Goal: Task Accomplishment & Management: Complete application form

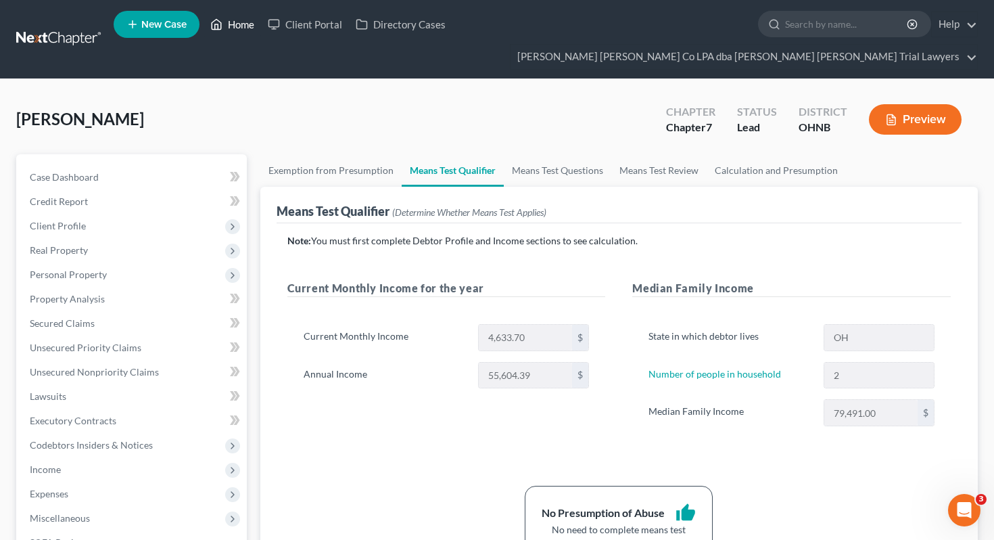
click at [234, 35] on link "Home" at bounding box center [232, 24] width 57 height 24
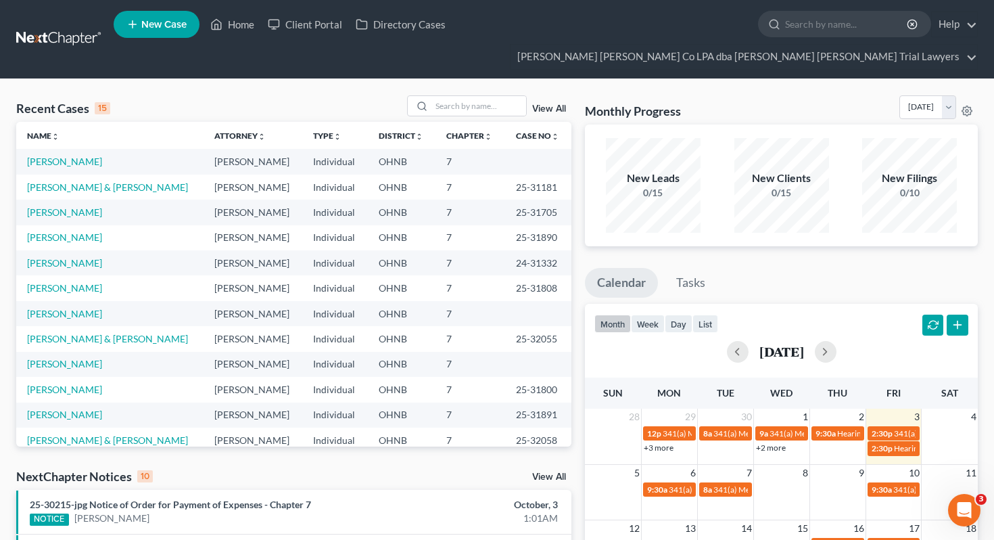
click at [175, 40] on li "New Case" at bounding box center [159, 24] width 90 height 31
click at [170, 33] on link "New Case" at bounding box center [157, 24] width 86 height 27
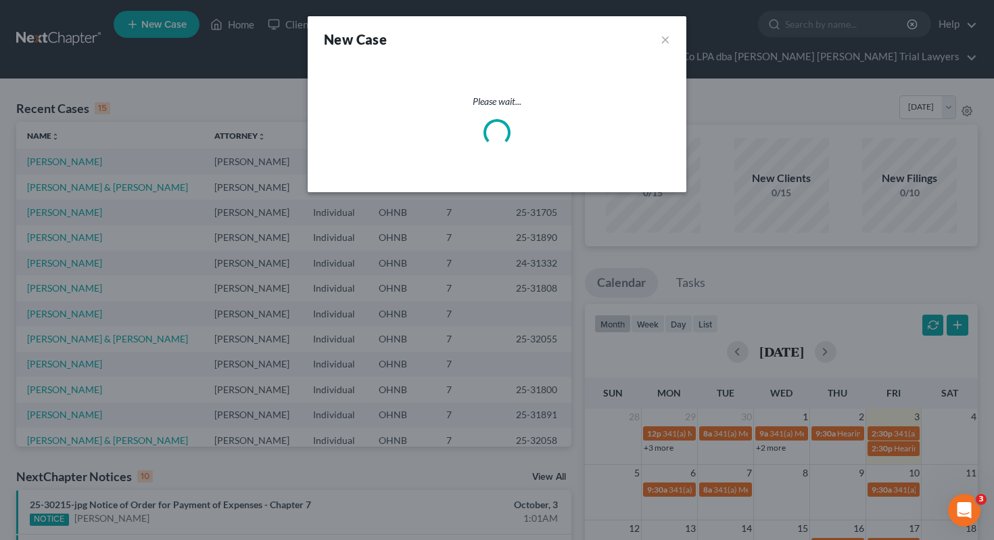
select select "61"
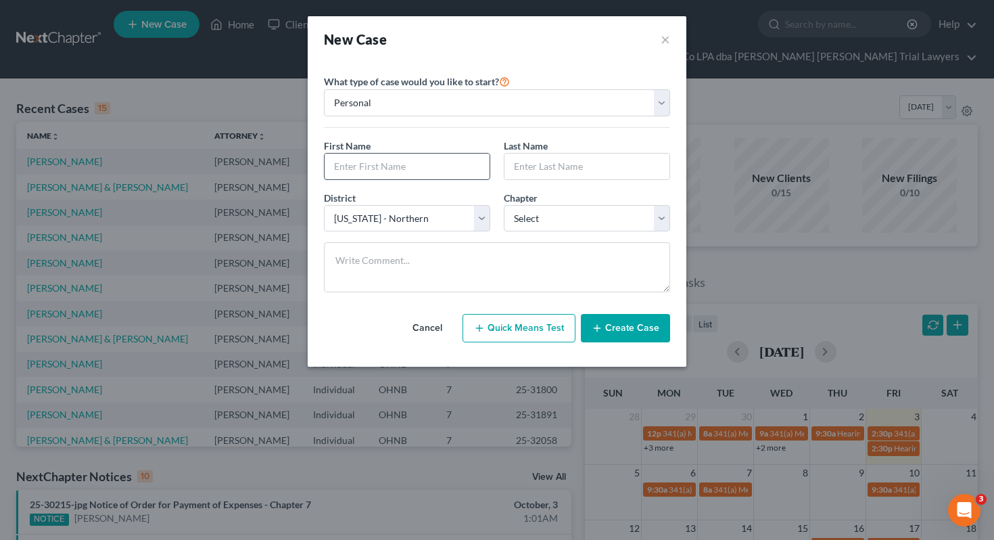
click at [388, 176] on input "text" at bounding box center [407, 166] width 165 height 26
type input "[PERSON_NAME]"
click at [544, 170] on input "text" at bounding box center [586, 166] width 165 height 26
type input "[PERSON_NAME]"
click at [578, 213] on select "Select 7 11 12 13" at bounding box center [587, 218] width 166 height 27
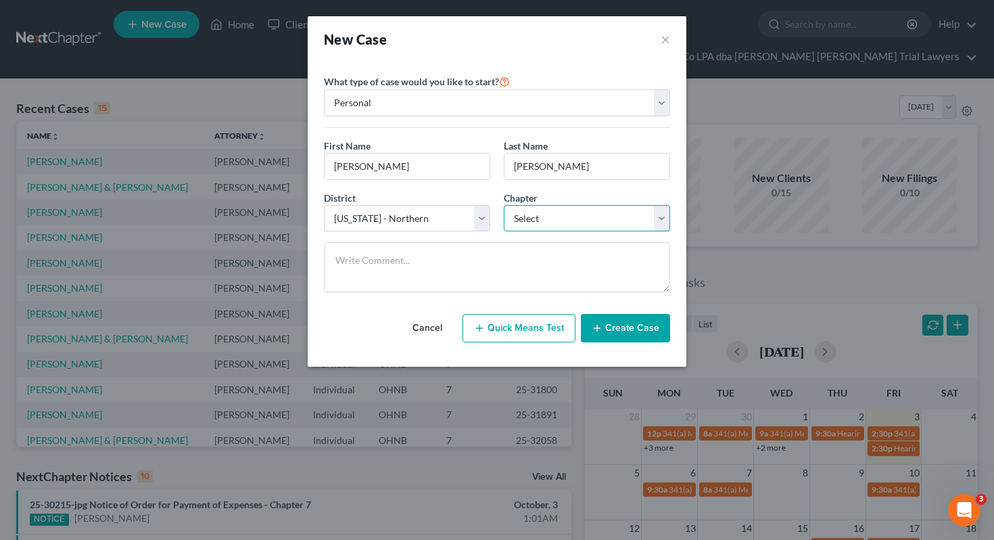
select select "0"
click at [616, 327] on button "Create Case" at bounding box center [625, 328] width 89 height 28
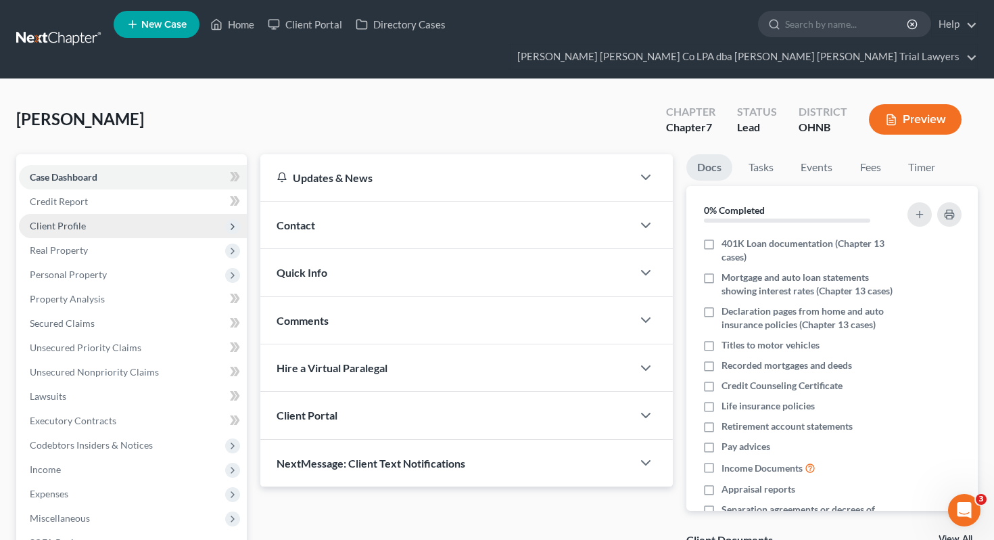
click at [116, 214] on span "Client Profile" at bounding box center [133, 226] width 228 height 24
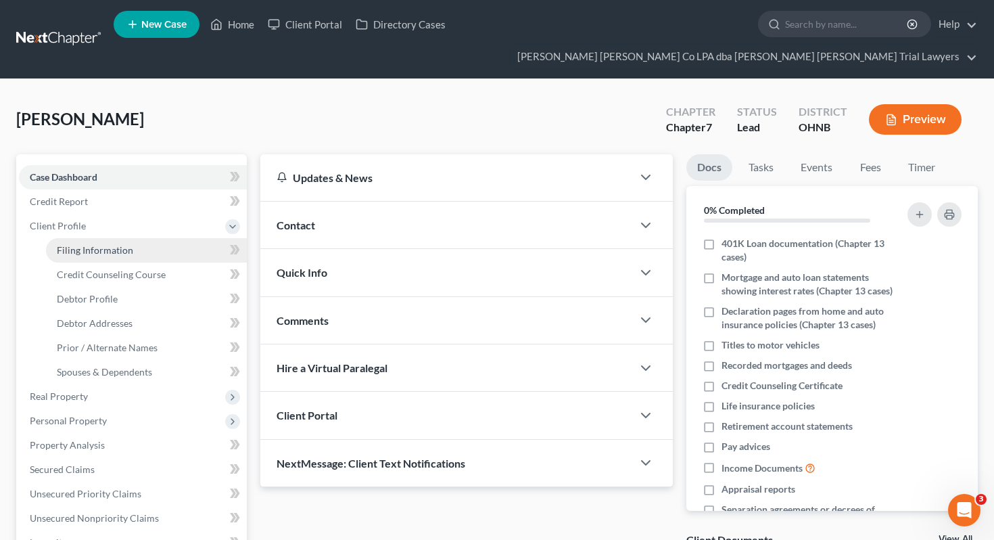
click at [123, 244] on span "Filing Information" at bounding box center [95, 249] width 76 height 11
select select "1"
select select "0"
select select "61"
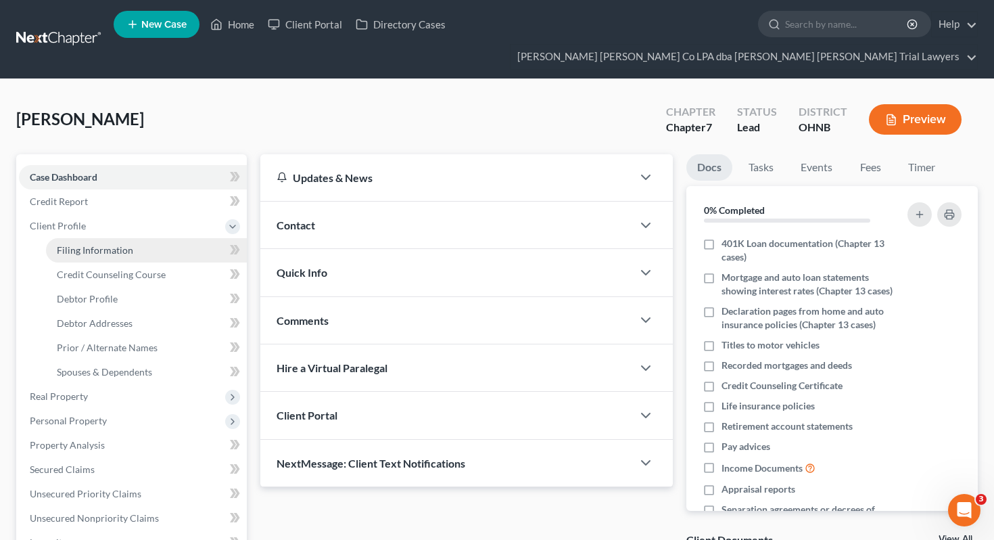
select select "36"
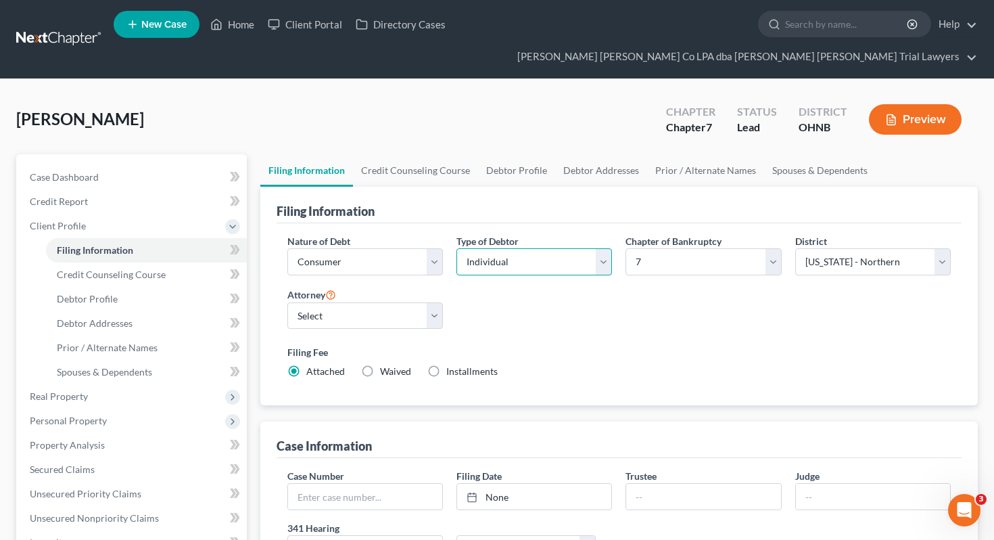
click at [498, 248] on select "Select Individual Joint" at bounding box center [534, 261] width 156 height 27
select select "1"
click at [408, 302] on select "Select [PERSON_NAME] - OHNB" at bounding box center [365, 315] width 156 height 27
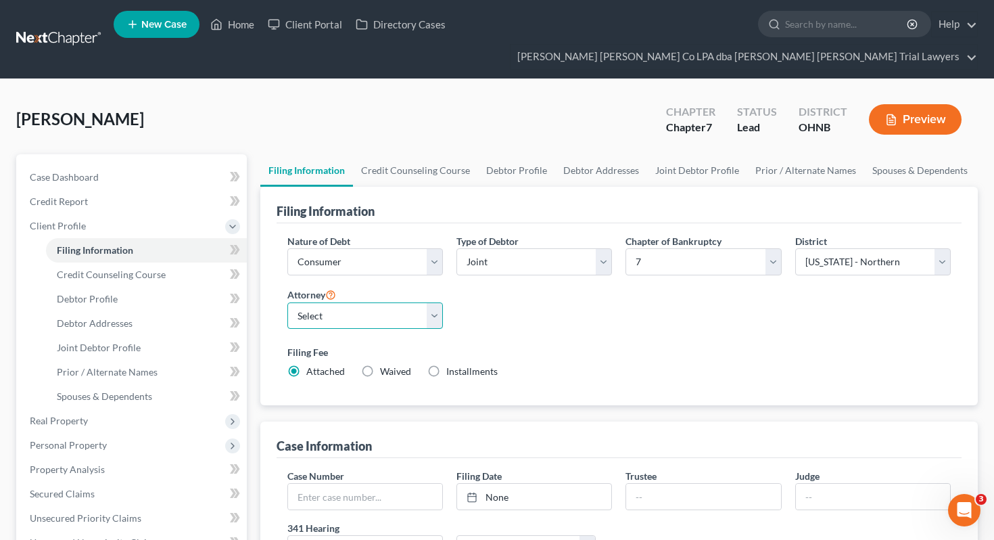
select select "0"
click at [504, 154] on link "Debtor Profile" at bounding box center [516, 170] width 77 height 32
select select "1"
select select "0"
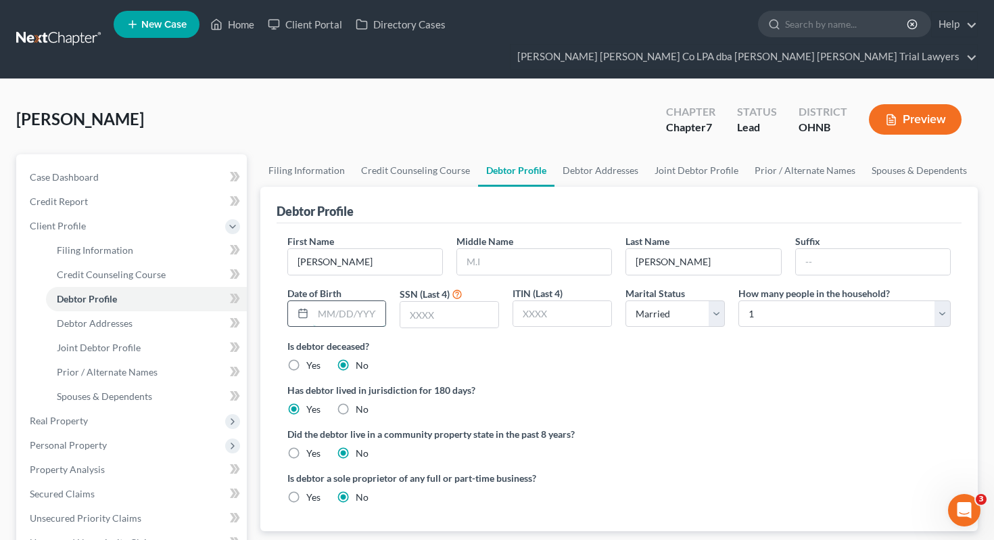
click at [364, 301] on input "text" at bounding box center [349, 314] width 73 height 26
type input "[DATE]"
click at [426, 302] on input "text" at bounding box center [449, 315] width 98 height 26
type input "6792"
click at [737, 286] on div "How many people in the household? Select 1 2 3 4 5 6 7 8 9 10 11 12 13 14 15 16…" at bounding box center [845, 307] width 226 height 43
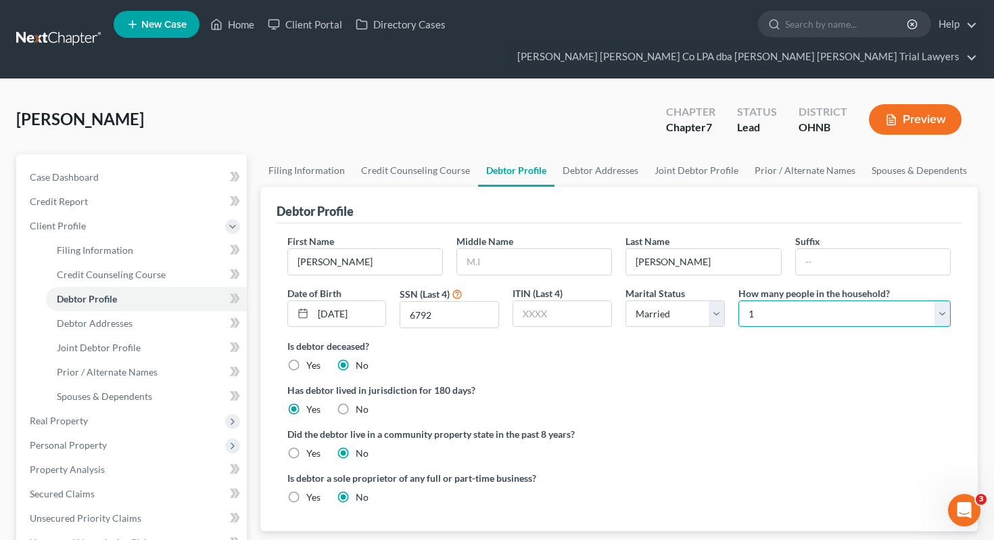
click at [756, 300] on select "Select 1 2 3 4 5 6 7 8 9 10 11 12 13 14 15 16 17 18 19 20" at bounding box center [844, 313] width 212 height 27
select select "7"
click at [675, 128] on div "[PERSON_NAME] Upgraded Chapter Chapter 7 Status [GEOGRAPHIC_DATA] [GEOGRAPHIC_D…" at bounding box center [496, 124] width 961 height 59
click at [677, 154] on link "Joint Debtor Profile" at bounding box center [696, 170] width 100 height 32
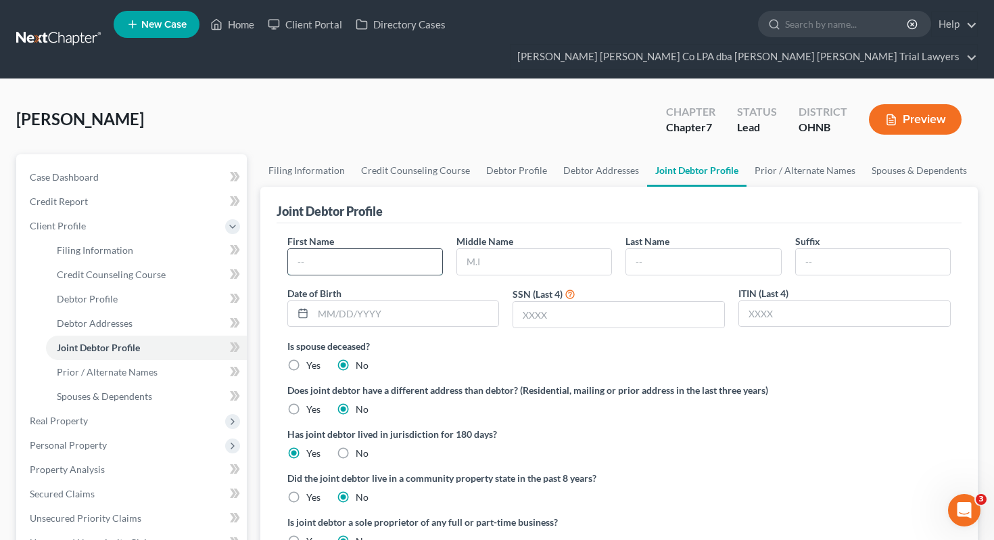
click at [400, 249] on input "text" at bounding box center [365, 262] width 154 height 26
type input "[DEMOGRAPHIC_DATA]"
type input "[PERSON_NAME]"
click at [352, 301] on input "text" at bounding box center [406, 314] width 186 height 26
type input "[DATE]"
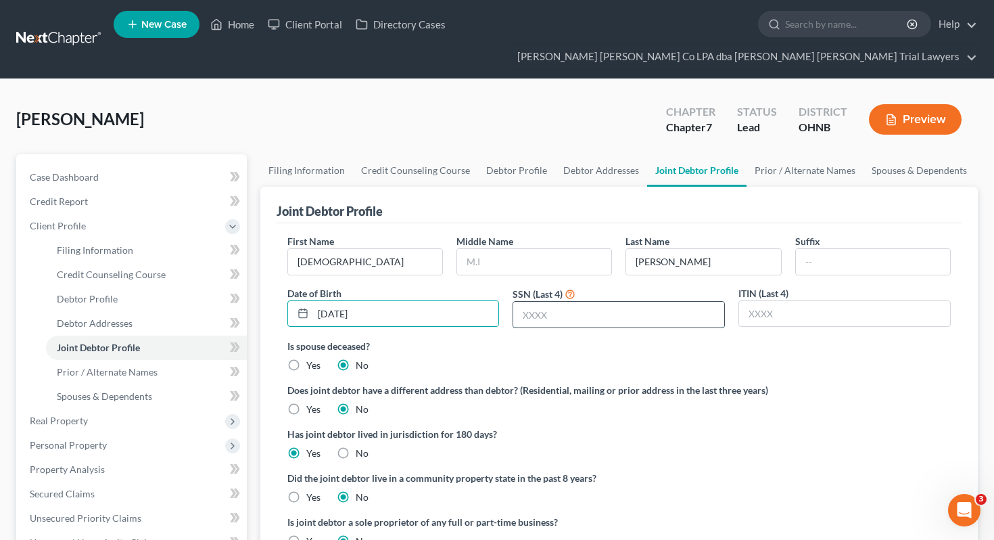
click at [556, 302] on input "text" at bounding box center [618, 315] width 211 height 26
type input "4329"
click at [880, 154] on link "Spouses & Dependents" at bounding box center [919, 170] width 112 height 32
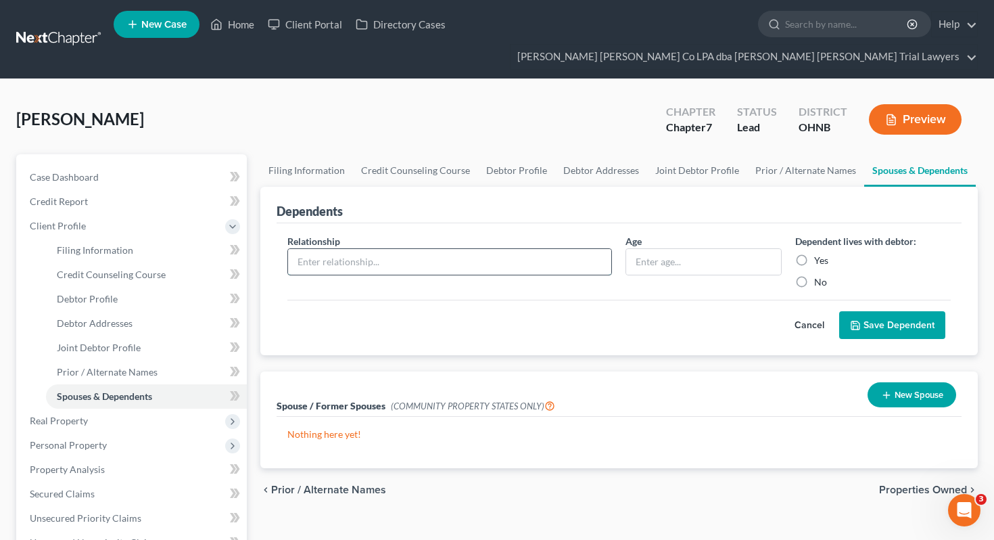
click at [566, 249] on input "text" at bounding box center [450, 262] width 324 height 26
type input "Son"
click at [725, 249] on input "text" at bounding box center [703, 262] width 154 height 26
type input "19"
click at [824, 254] on label "Yes" at bounding box center [821, 261] width 14 height 14
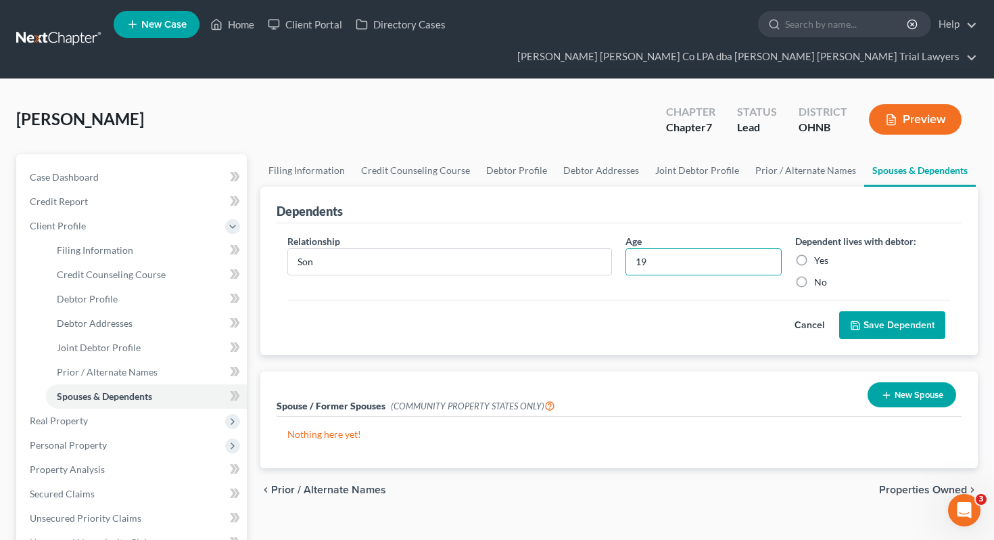
click at [824, 254] on input "Yes" at bounding box center [823, 258] width 9 height 9
radio input "true"
click at [869, 311] on button "Save Dependent" at bounding box center [892, 325] width 106 height 28
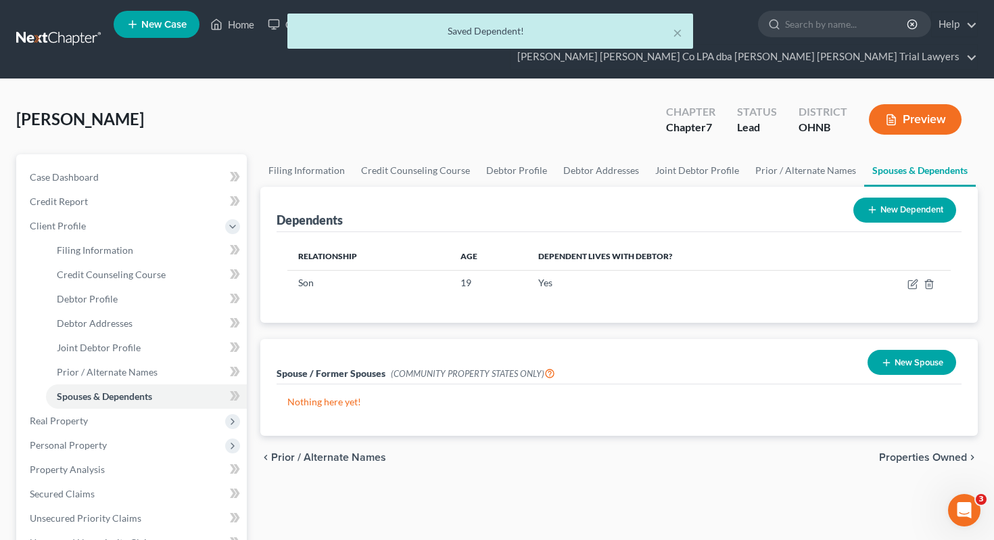
click at [900, 197] on button "New Dependent" at bounding box center [904, 209] width 103 height 25
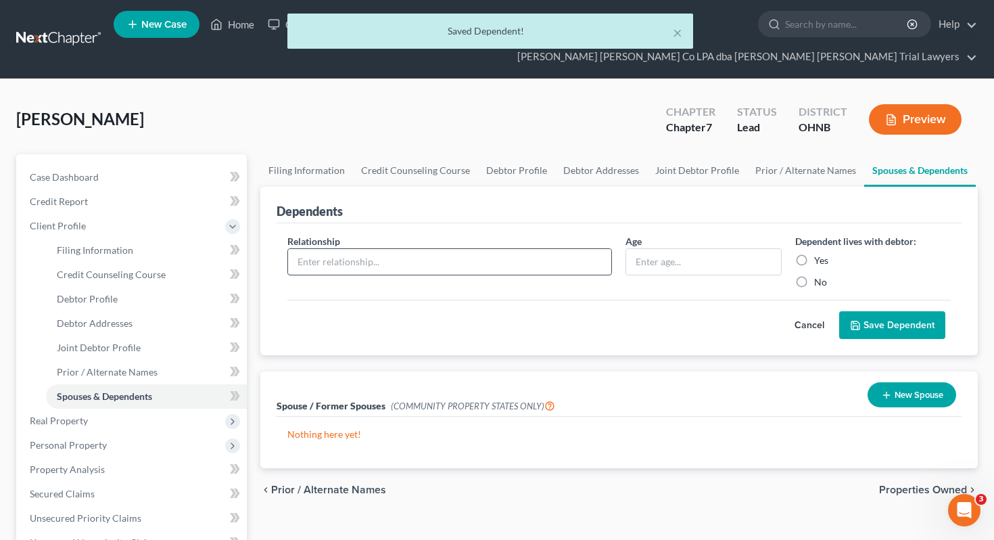
click at [523, 249] on input "text" at bounding box center [450, 262] width 324 height 26
type input "Daughter"
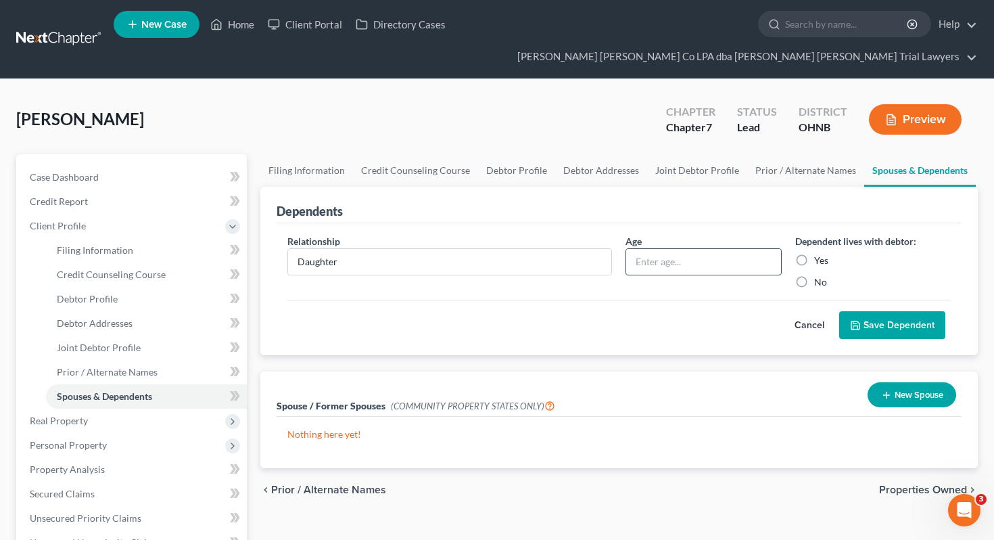
click at [680, 249] on input "text" at bounding box center [703, 262] width 154 height 26
type input "17"
click at [816, 254] on label "Yes" at bounding box center [821, 261] width 14 height 14
click at [819, 254] on input "Yes" at bounding box center [823, 258] width 9 height 9
radio input "true"
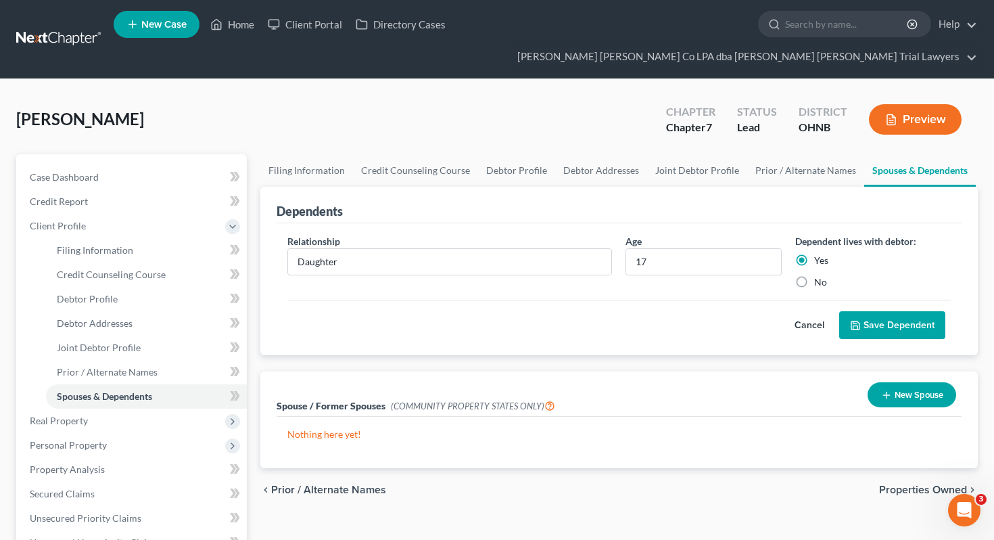
click at [855, 321] on polyline "submit" at bounding box center [854, 322] width 3 height 2
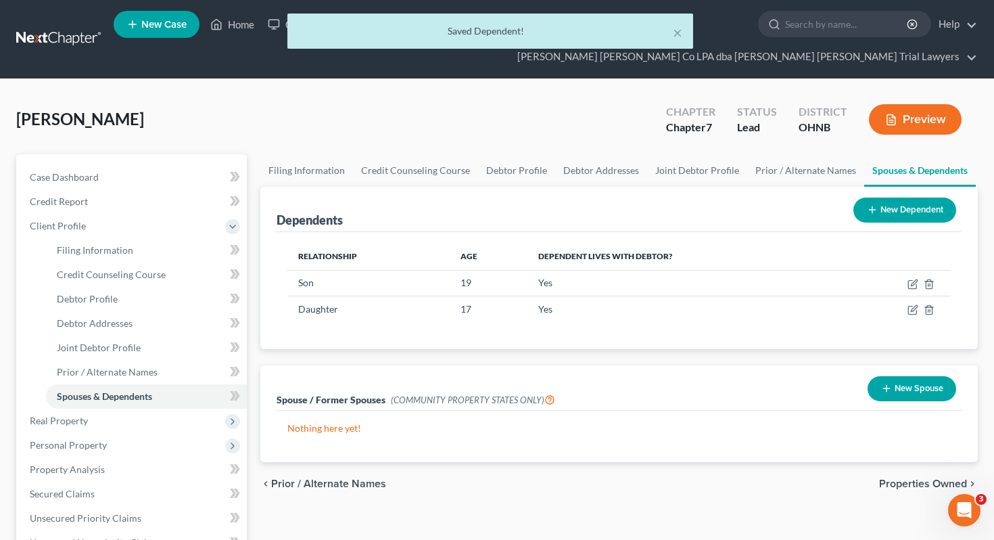
click at [914, 197] on button "New Dependent" at bounding box center [904, 209] width 103 height 25
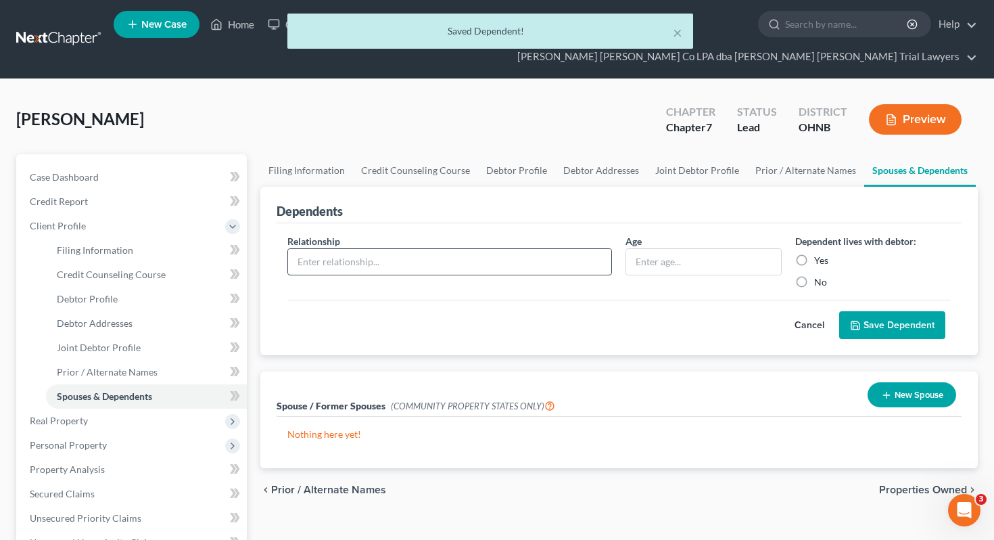
click at [502, 249] on input "text" at bounding box center [450, 262] width 324 height 26
type input "Daughter"
click at [643, 249] on input "text" at bounding box center [703, 262] width 154 height 26
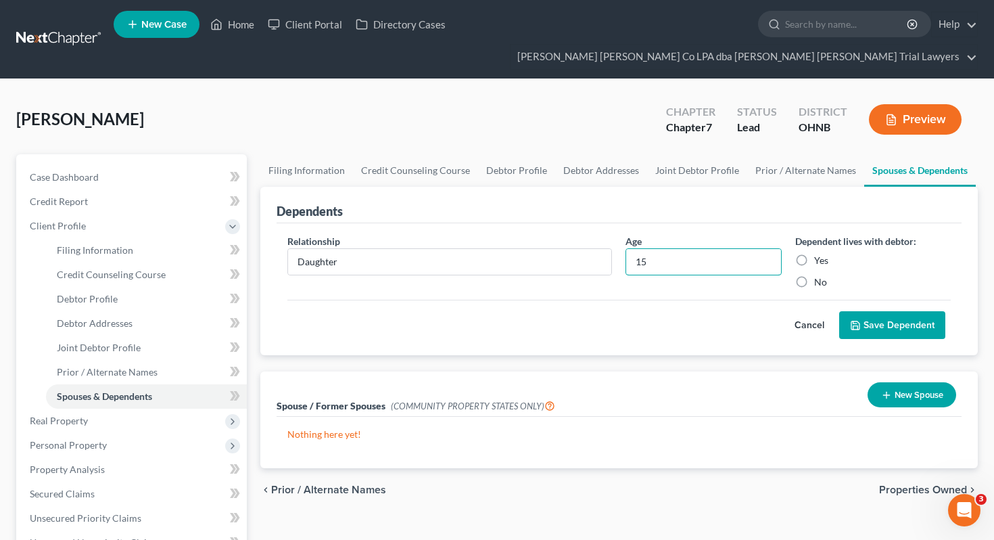
type input "15"
click at [814, 254] on label "Yes" at bounding box center [821, 261] width 14 height 14
click at [819, 254] on input "Yes" at bounding box center [823, 258] width 9 height 9
radio input "true"
click at [886, 311] on button "Save Dependent" at bounding box center [892, 325] width 106 height 28
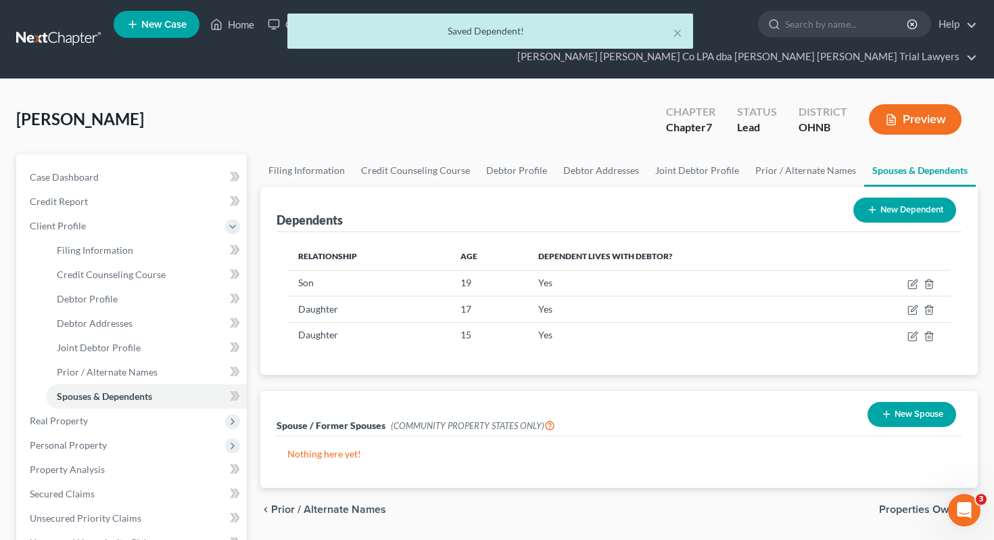
click at [922, 197] on button "New Dependent" at bounding box center [904, 209] width 103 height 25
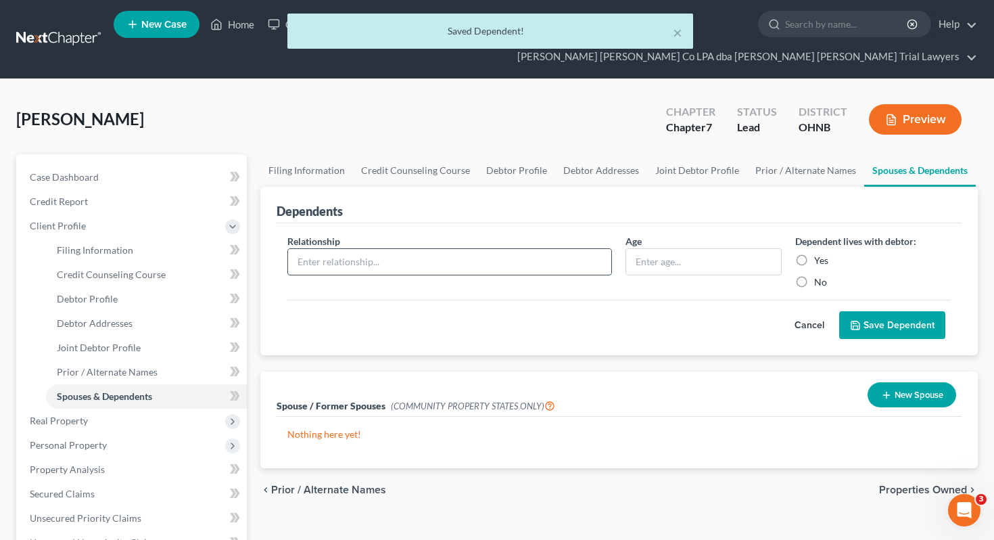
click at [565, 249] on input "text" at bounding box center [450, 262] width 324 height 26
type input "Daughter"
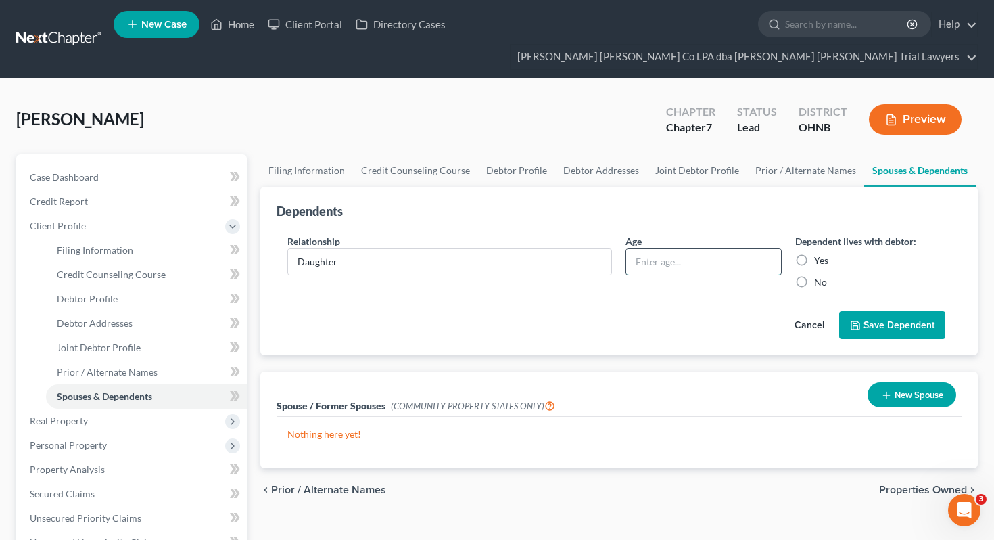
click at [648, 249] on input "text" at bounding box center [703, 262] width 154 height 26
type input "14"
click at [815, 254] on label "Yes" at bounding box center [821, 261] width 14 height 14
click at [819, 254] on input "Yes" at bounding box center [823, 258] width 9 height 9
radio input "true"
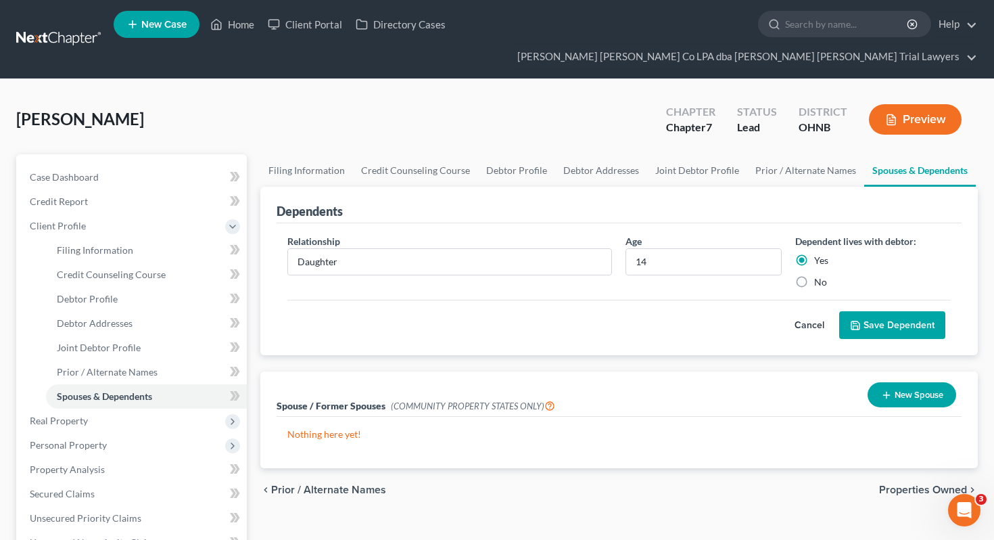
click at [872, 311] on button "Save Dependent" at bounding box center [892, 325] width 106 height 28
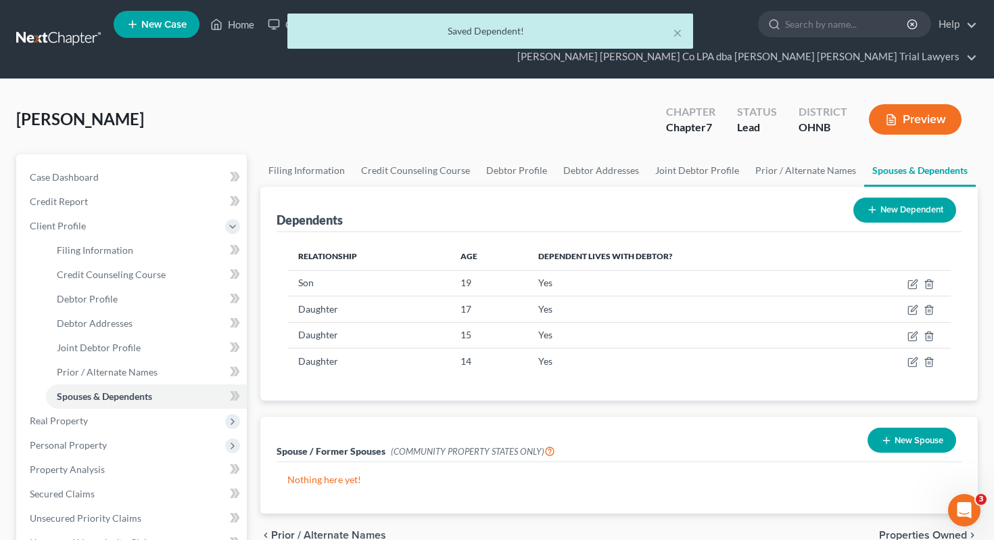
click at [922, 197] on button "New Dependent" at bounding box center [904, 209] width 103 height 25
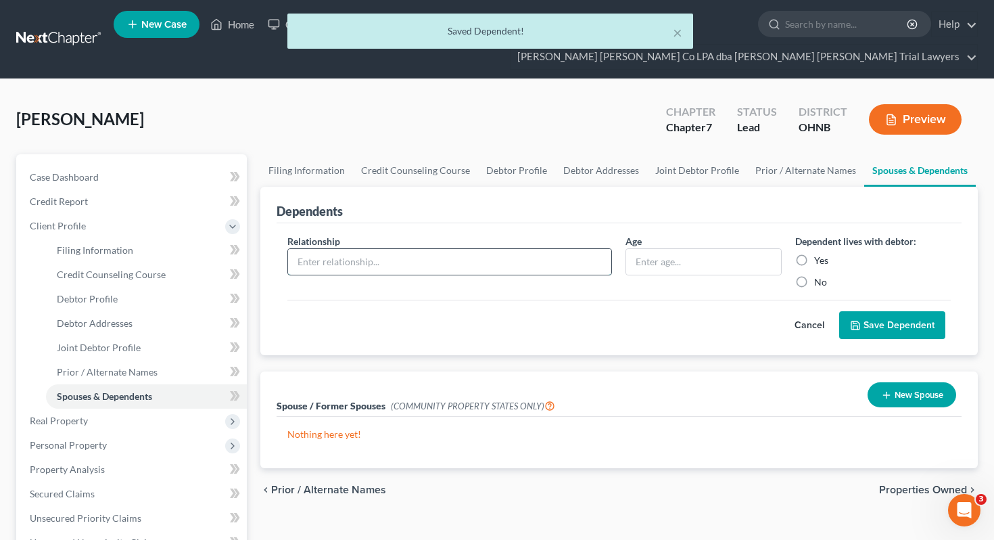
click at [533, 249] on input "text" at bounding box center [450, 262] width 324 height 26
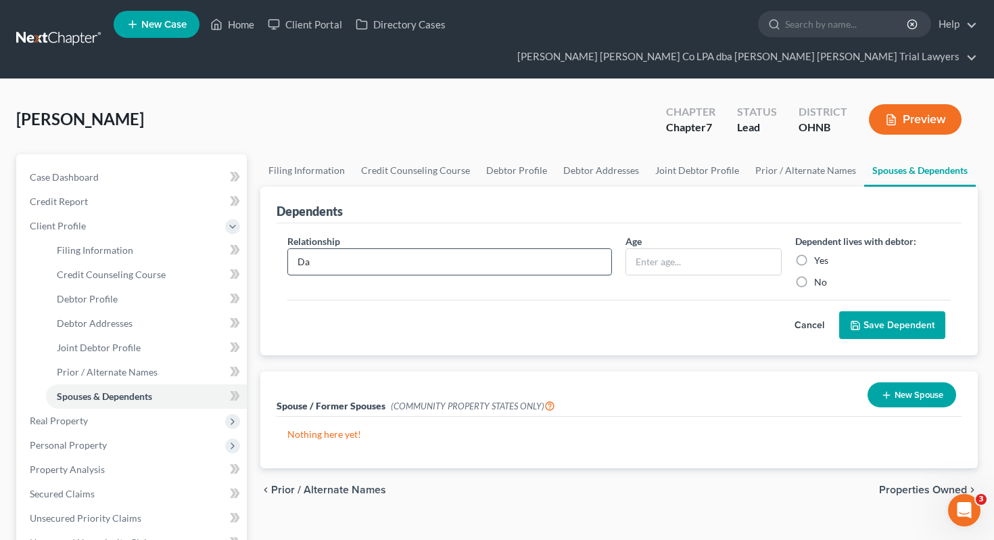
type input "Daughter"
click at [653, 249] on input "text" at bounding box center [703, 262] width 154 height 26
type input "12"
click at [813, 254] on div "Yes" at bounding box center [873, 261] width 156 height 14
click at [831, 254] on div "Yes" at bounding box center [873, 261] width 156 height 14
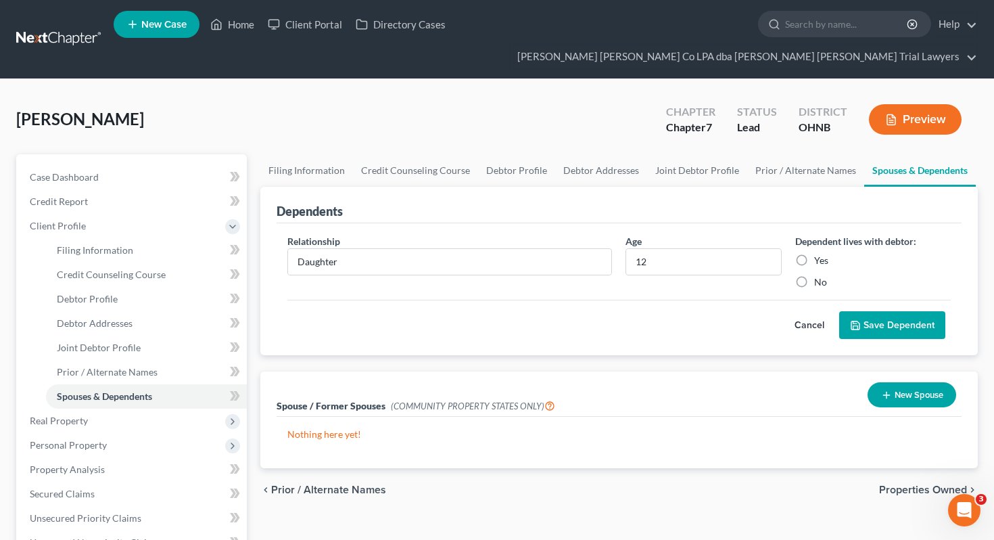
click at [821, 254] on label "Yes" at bounding box center [821, 261] width 14 height 14
click at [821, 254] on input "Yes" at bounding box center [823, 258] width 9 height 9
radio input "true"
click at [880, 311] on button "Save Dependent" at bounding box center [892, 325] width 106 height 28
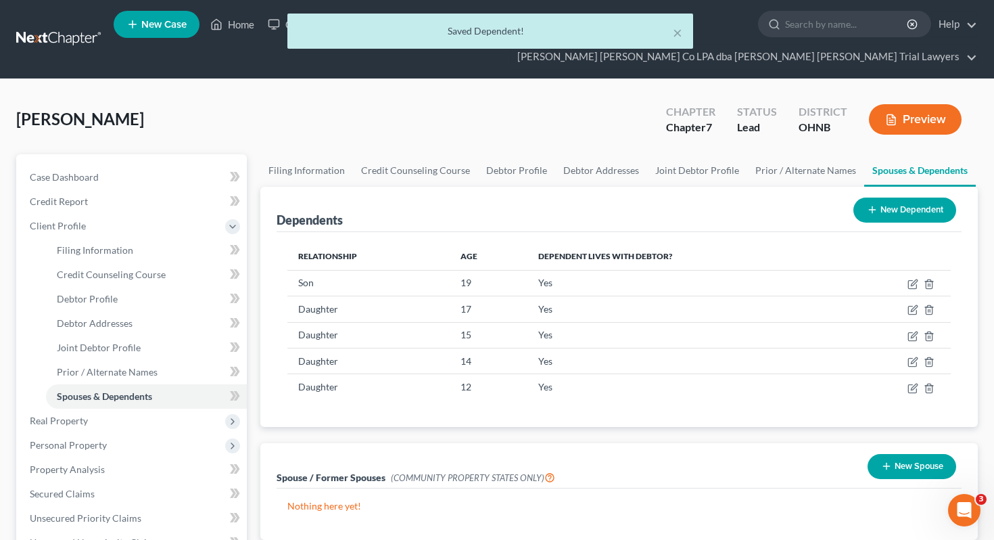
click at [929, 197] on button "New Dependent" at bounding box center [904, 209] width 103 height 25
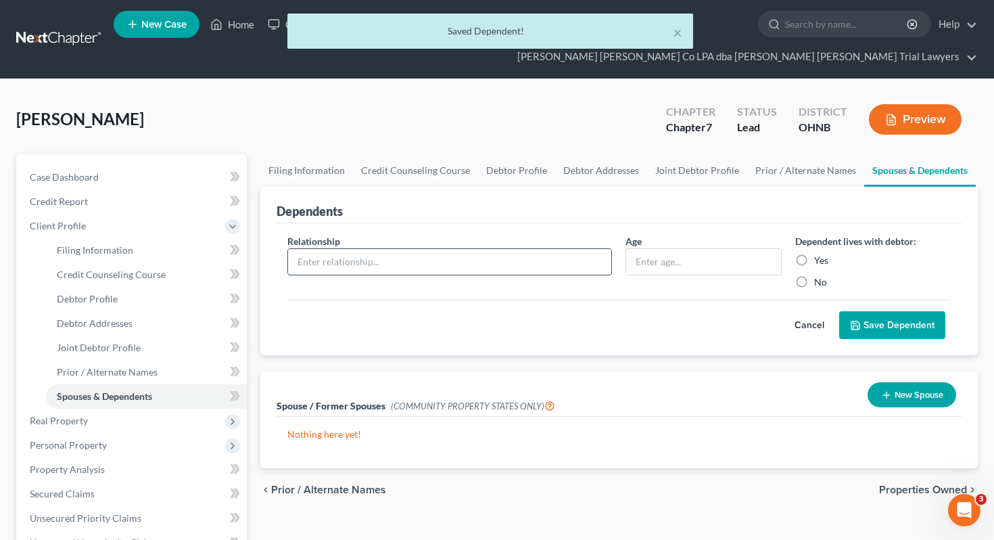
click at [497, 249] on input "text" at bounding box center [450, 262] width 324 height 26
type input "Son"
click at [659, 249] on input "text" at bounding box center [703, 262] width 154 height 26
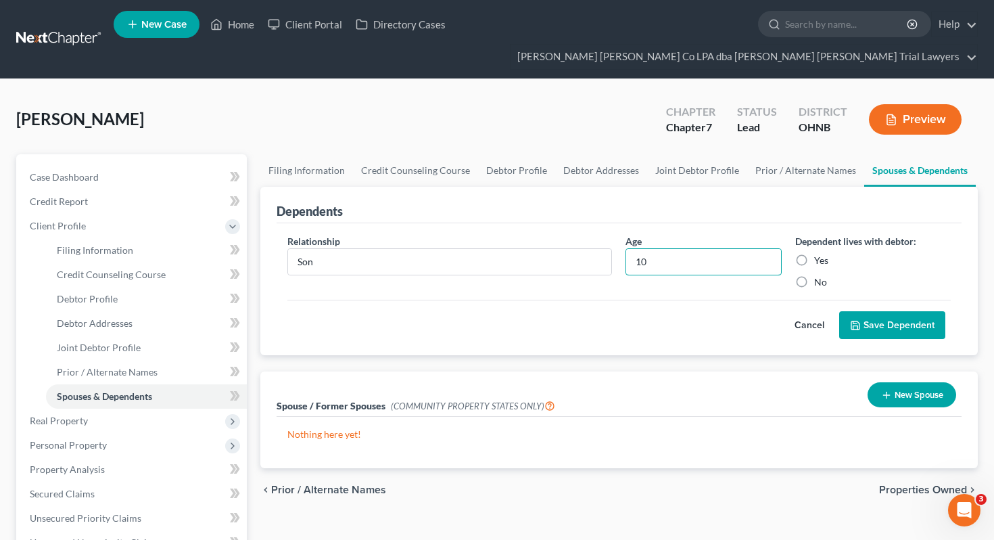
type input "10"
click at [814, 254] on label "Yes" at bounding box center [821, 261] width 14 height 14
click at [819, 254] on input "Yes" at bounding box center [823, 258] width 9 height 9
radio input "true"
click at [867, 311] on button "Save Dependent" at bounding box center [892, 325] width 106 height 28
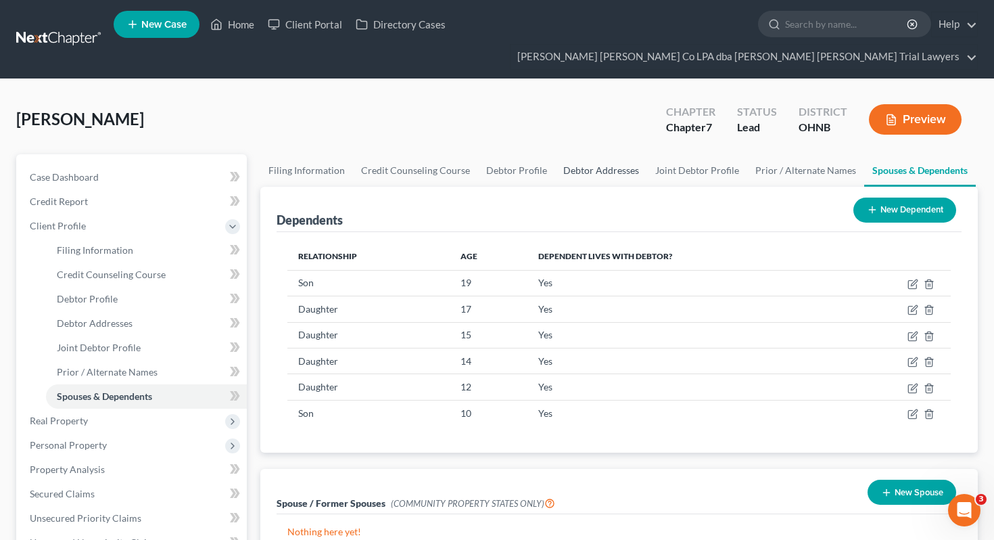
click at [618, 154] on link "Debtor Addresses" at bounding box center [601, 170] width 92 height 32
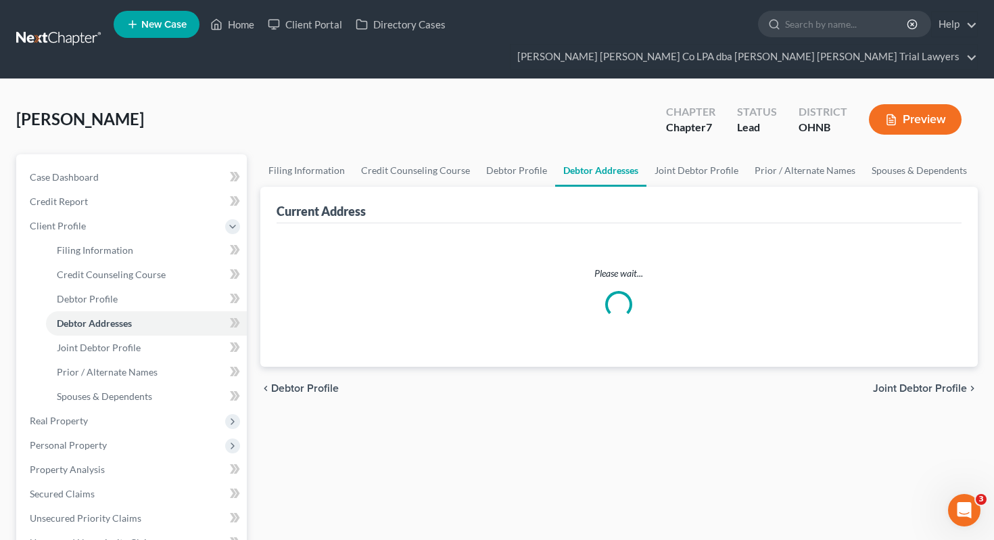
select select "0"
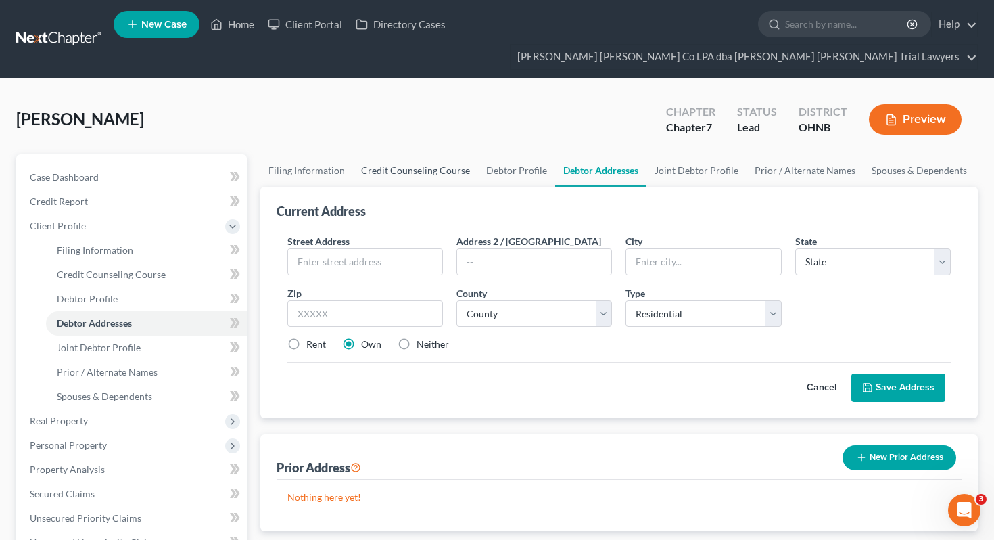
click at [464, 154] on link "Credit Counseling Course" at bounding box center [415, 170] width 125 height 32
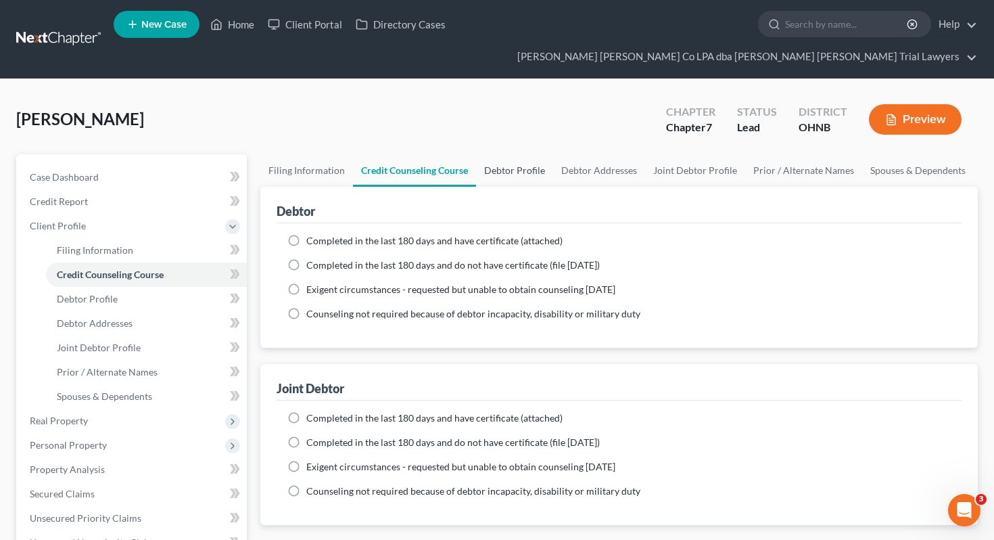
click at [500, 154] on link "Debtor Profile" at bounding box center [514, 170] width 77 height 32
select select "1"
select select "7"
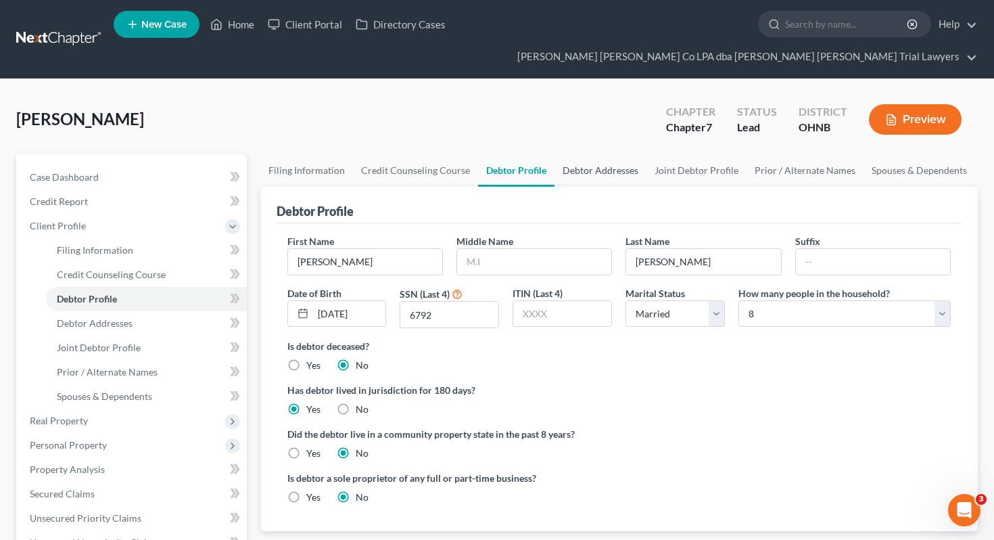
click at [567, 154] on link "Debtor Addresses" at bounding box center [600, 170] width 92 height 32
select select "0"
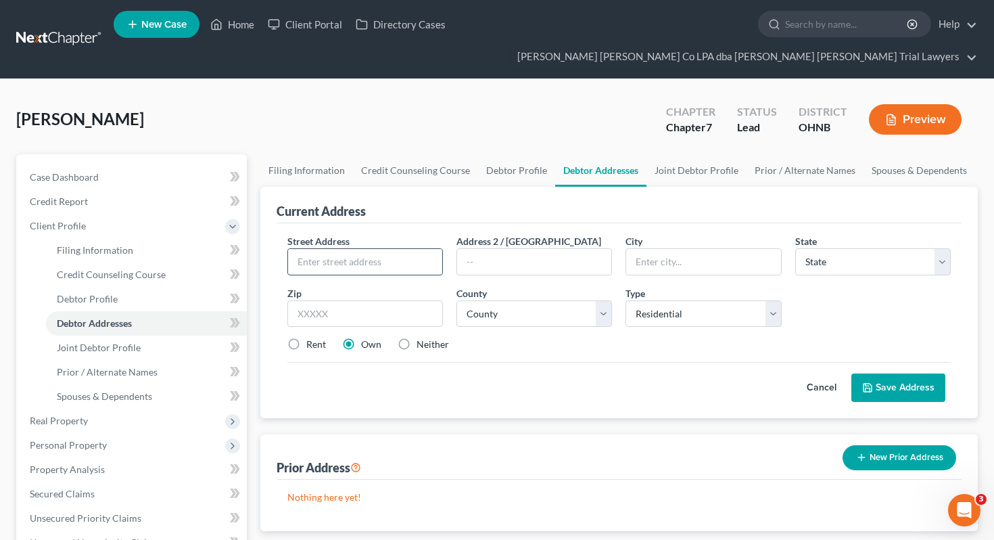
click at [337, 249] on input "text" at bounding box center [365, 262] width 154 height 26
type input "[STREET_ADDRESS]"
click at [344, 300] on input "text" at bounding box center [365, 313] width 156 height 27
type input "45891"
click at [447, 368] on div "Cancel Save Address" at bounding box center [619, 382] width 664 height 40
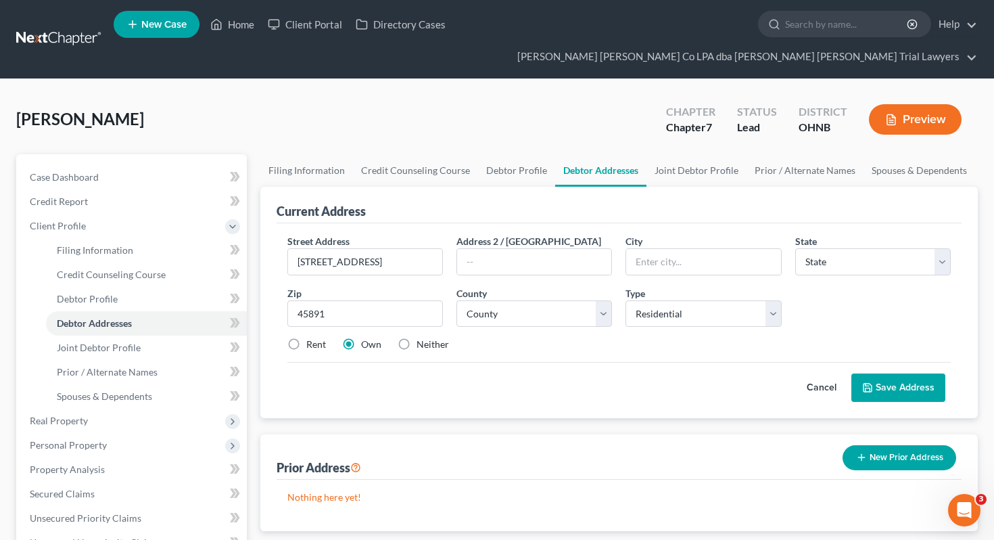
type input "[PERSON_NAME]"
select select "36"
click at [532, 300] on select "County [GEOGRAPHIC_DATA] [GEOGRAPHIC_DATA] [GEOGRAPHIC_DATA] [GEOGRAPHIC_DATA] …" at bounding box center [534, 313] width 156 height 27
select select "80"
click at [870, 382] on icon at bounding box center [867, 387] width 11 height 11
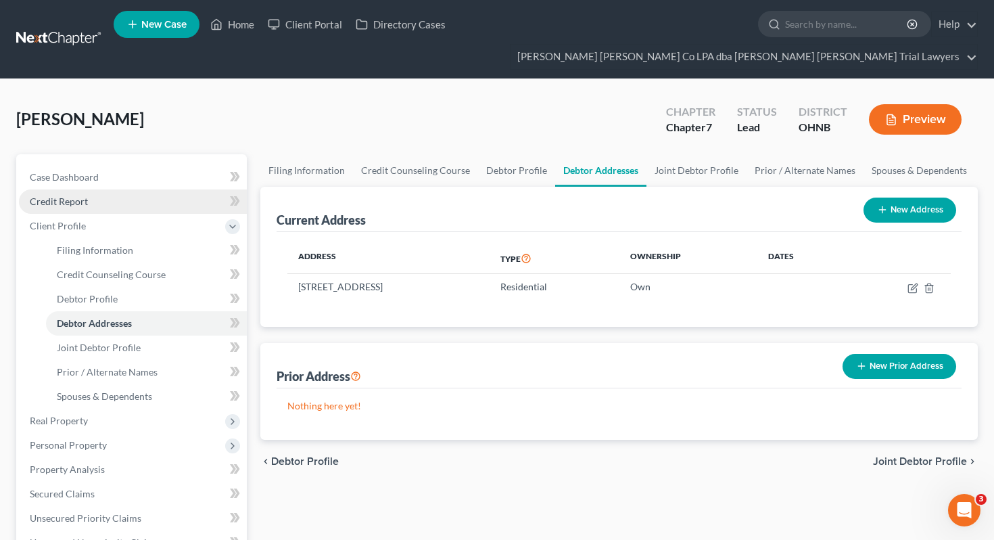
click at [167, 189] on link "Credit Report" at bounding box center [133, 201] width 228 height 24
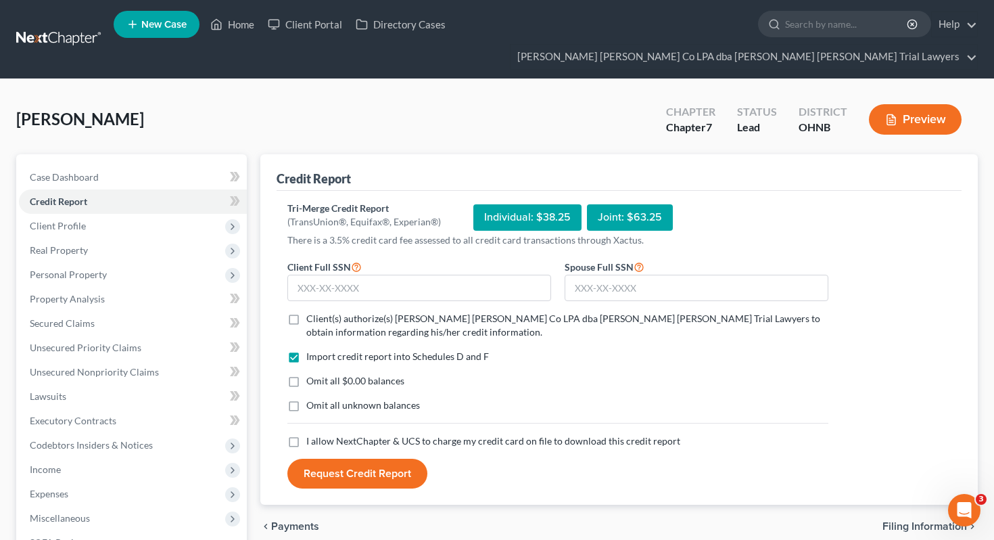
click at [316, 312] on span "Client(s) authorize(s) [PERSON_NAME] [PERSON_NAME] Co LPA dba [PERSON_NAME] [PE…" at bounding box center [563, 324] width 514 height 25
click at [316, 312] on input "Client(s) authorize(s) [PERSON_NAME] [PERSON_NAME] Co LPA dba [PERSON_NAME] [PE…" at bounding box center [316, 316] width 9 height 9
checkbox input "true"
click at [315, 350] on div "Import credit report into Schedules D and F Omit all $0.00 balances Omit all un…" at bounding box center [558, 392] width 554 height 85
click at [316, 375] on span "Omit all $0.00 balances" at bounding box center [355, 380] width 98 height 11
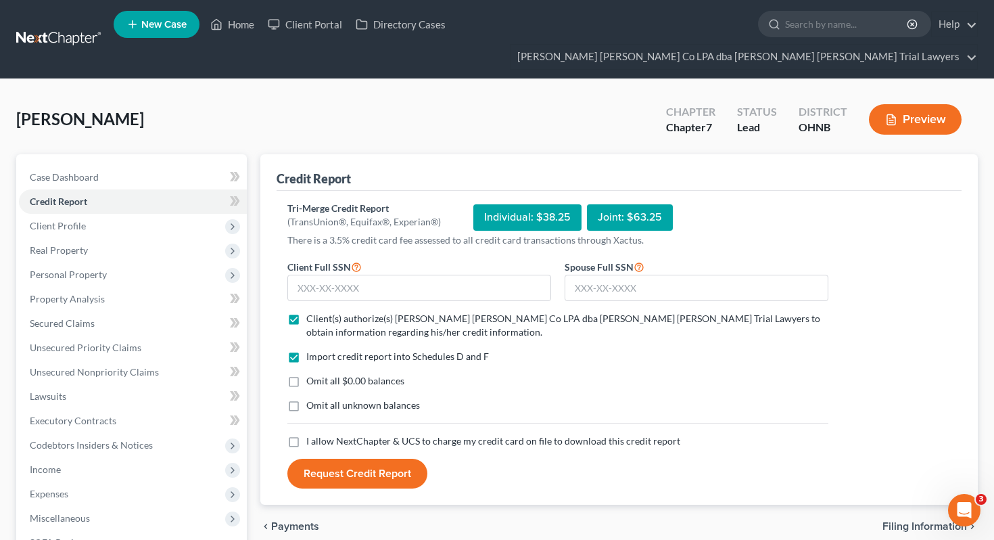
click at [316, 374] on input "Omit all $0.00 balances" at bounding box center [316, 378] width 9 height 9
checkbox input "true"
click at [316, 399] on span "Omit all unknown balances" at bounding box center [363, 404] width 114 height 11
click at [316, 398] on input "Omit all unknown balances" at bounding box center [316, 402] width 9 height 9
checkbox input "true"
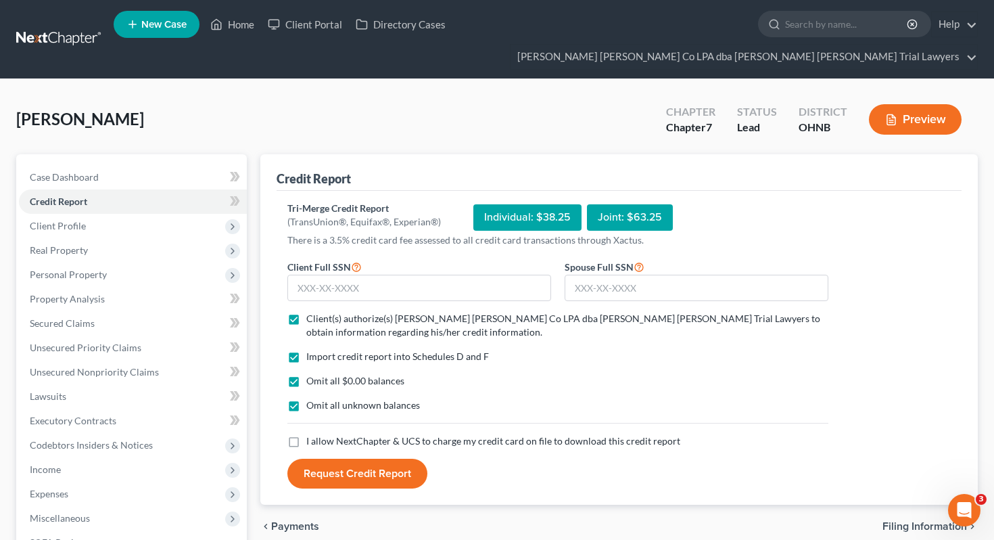
click at [315, 435] on span "I allow NextChapter & UCS to charge my credit card on file to download this cre…" at bounding box center [493, 440] width 374 height 11
click at [315, 434] on input "I allow NextChapter & UCS to charge my credit card on file to download this cre…" at bounding box center [316, 438] width 9 height 9
checkbox input "true"
click at [329, 275] on input "text" at bounding box center [419, 288] width 264 height 27
type input "292-92-6792"
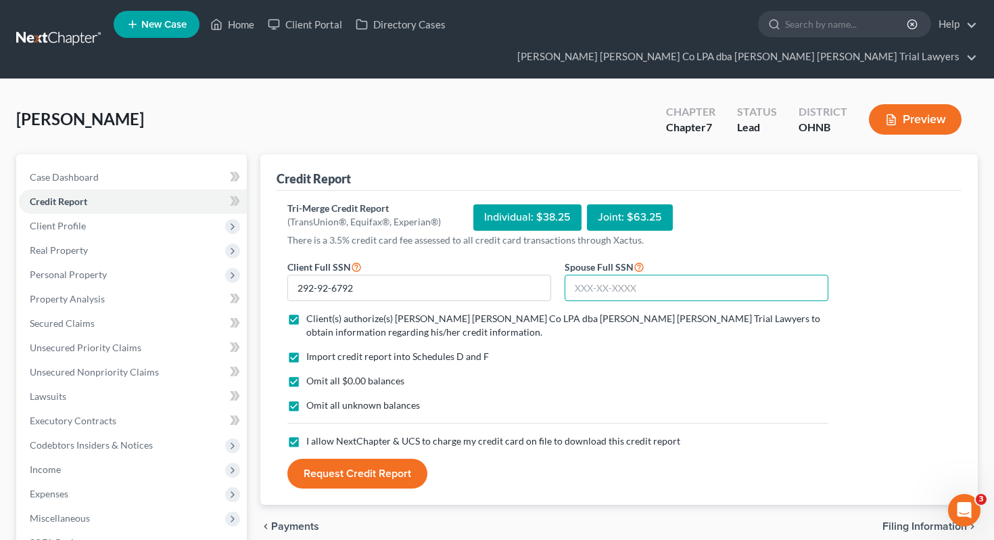
click at [600, 275] on input "text" at bounding box center [697, 288] width 264 height 27
type input "298-94-4329"
click at [406, 458] on button "Request Credit Report" at bounding box center [357, 473] width 140 height 30
